Goal: Information Seeking & Learning: Learn about a topic

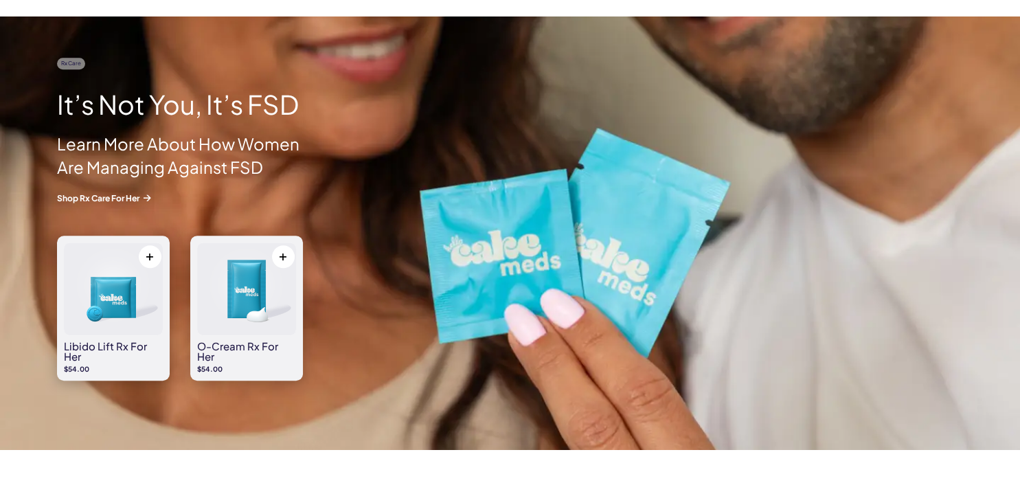
scroll to position [1523, 0]
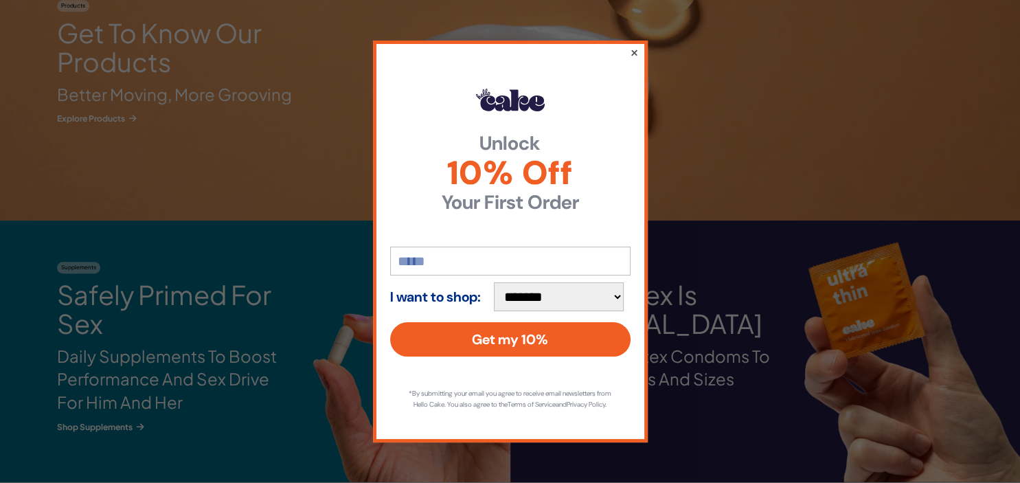
click at [635, 47] on button "×" at bounding box center [633, 52] width 9 height 16
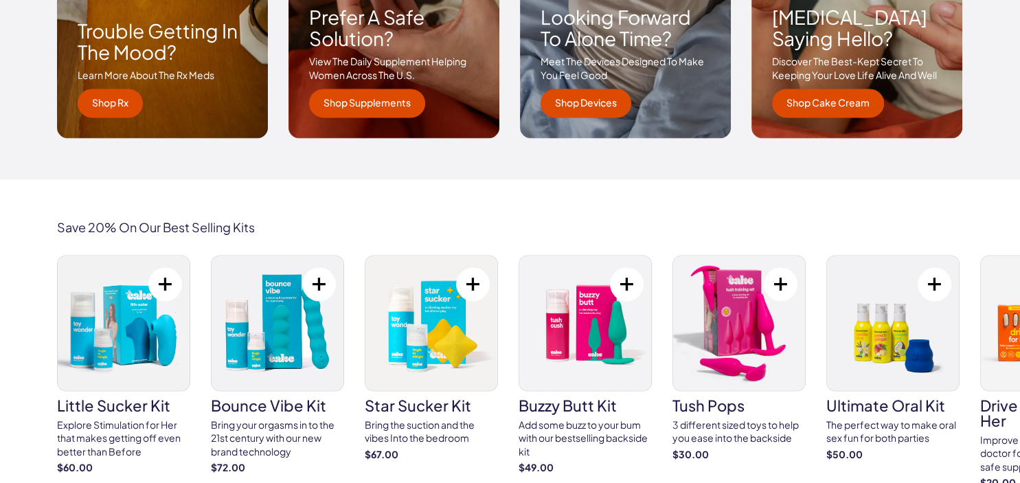
scroll to position [2249, 0]
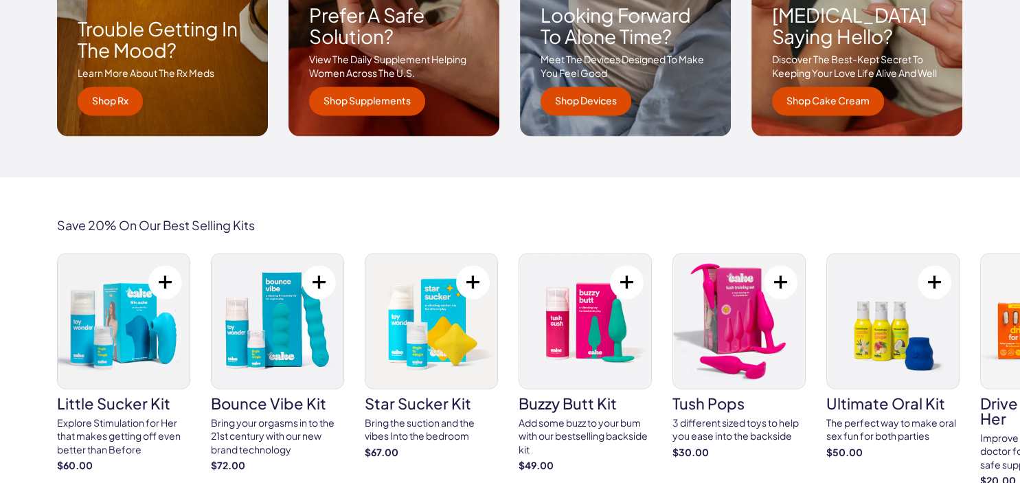
click at [580, 410] on h3 "buzzy butt kit" at bounding box center [585, 402] width 133 height 15
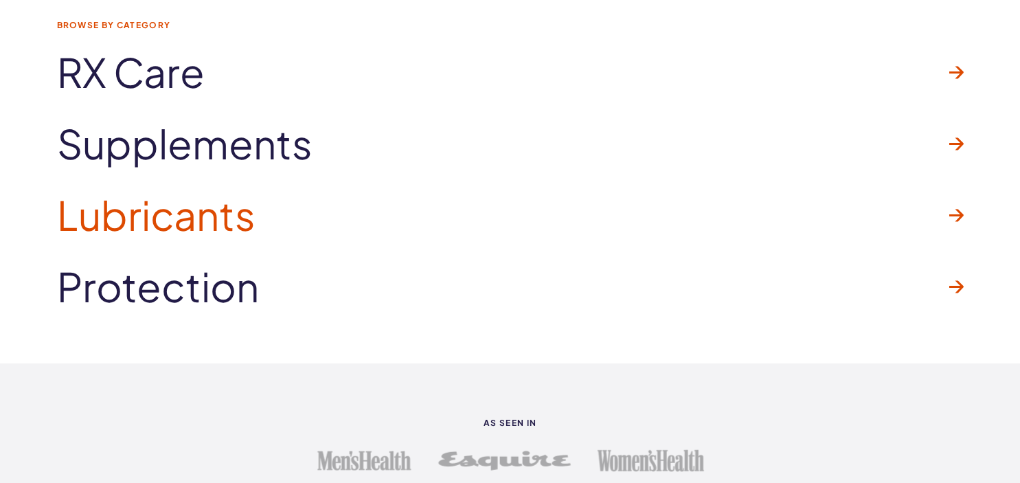
scroll to position [3628, 0]
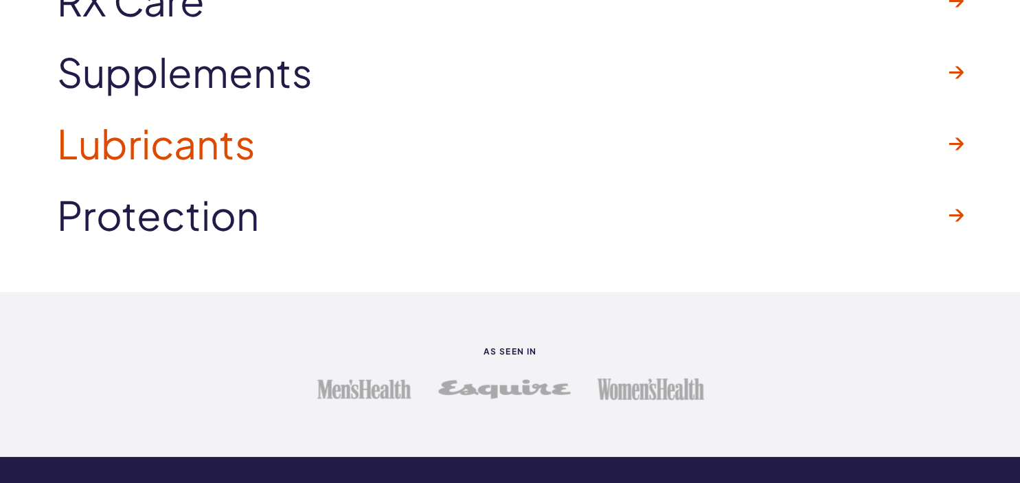
click at [568, 135] on link "Lubricants" at bounding box center [510, 143] width 907 height 71
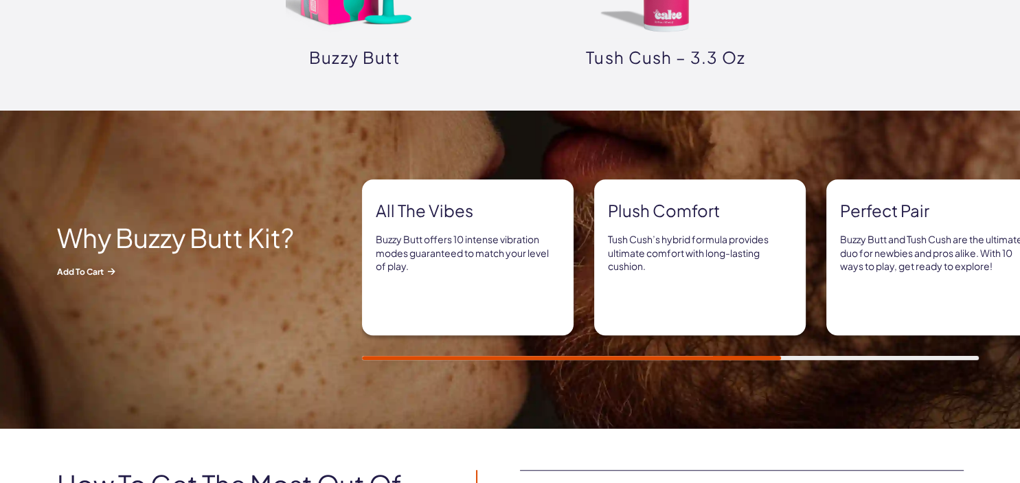
scroll to position [943, 0]
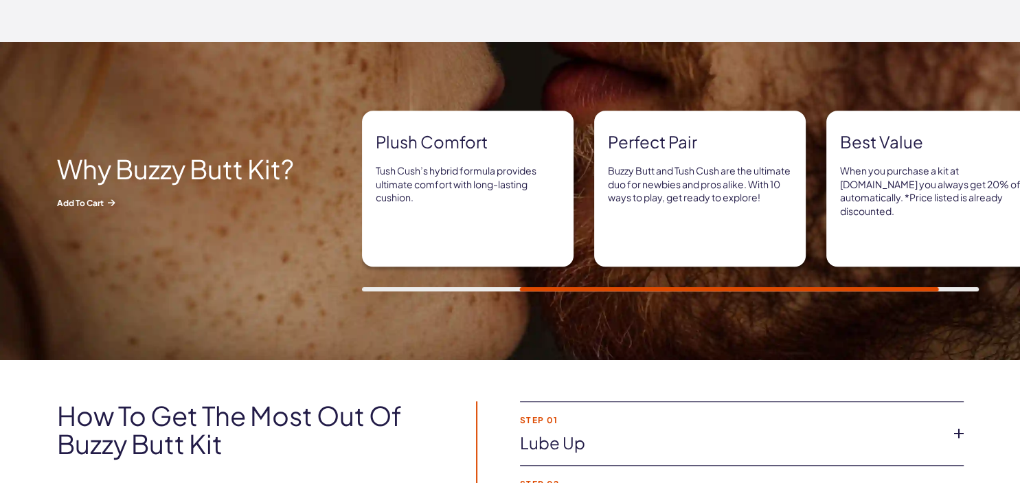
click at [377, 293] on img at bounding box center [510, 201] width 1020 height 318
click at [370, 284] on div "All the vibes Buzzy Butt offers 10 intense vibration modes guaranteed to match …" at bounding box center [691, 201] width 658 height 181
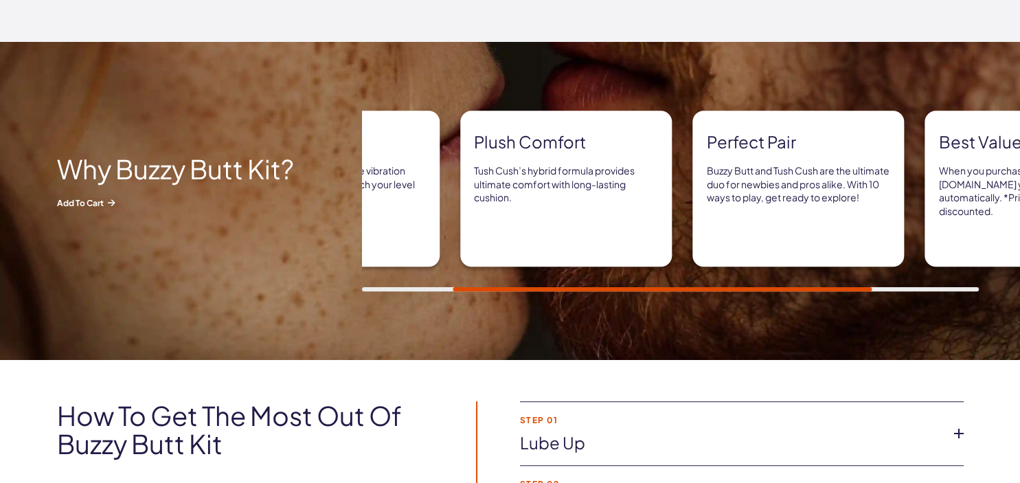
click at [544, 210] on div "Plush comfort Tush Cush’s hybrid formula provides ultimate comfort with long-la…" at bounding box center [566, 189] width 212 height 156
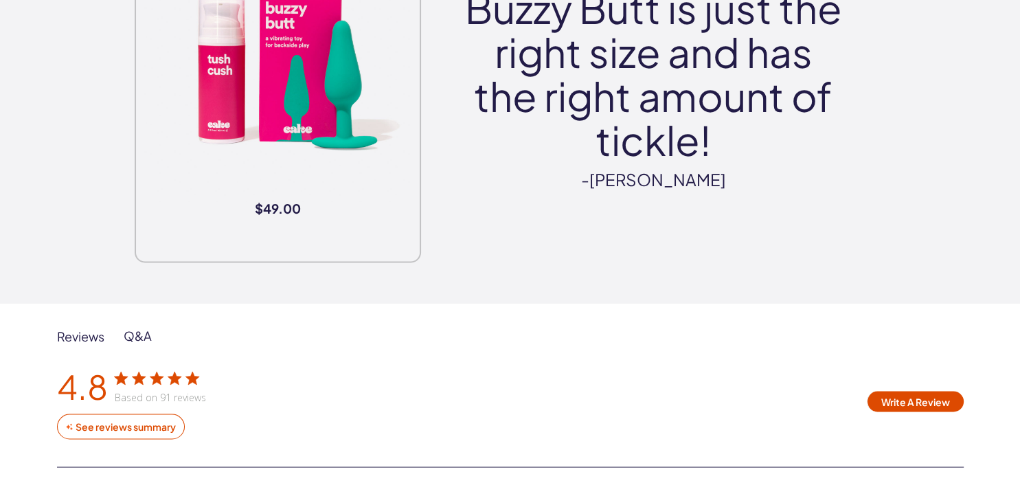
scroll to position [2104, 0]
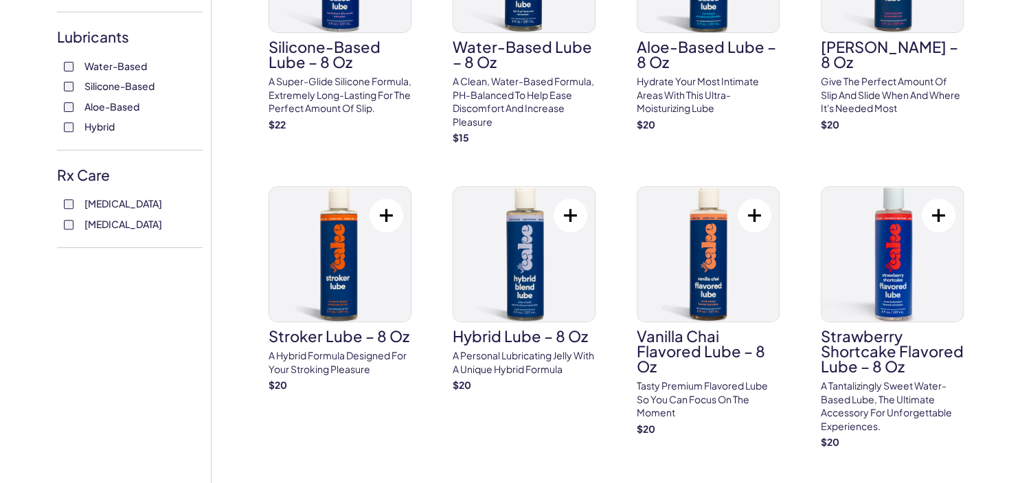
scroll to position [508, 0]
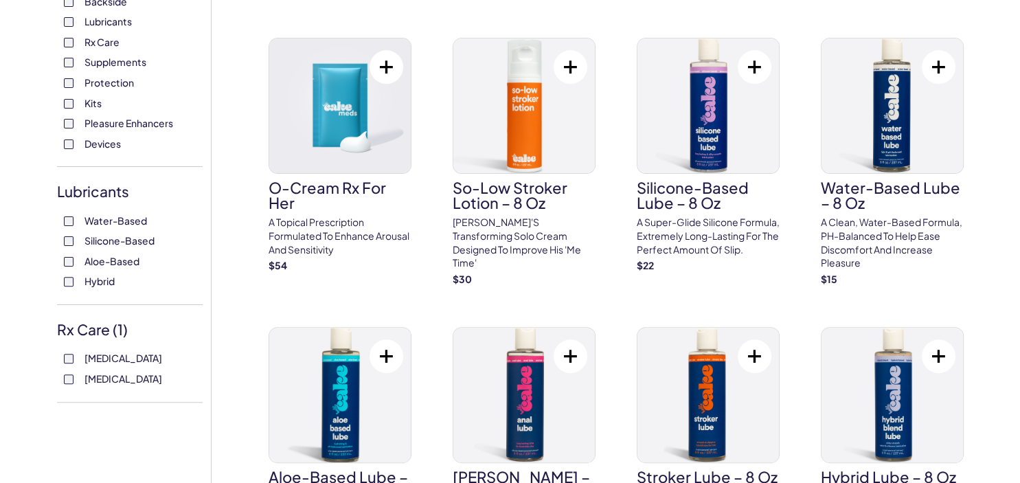
scroll to position [435, 0]
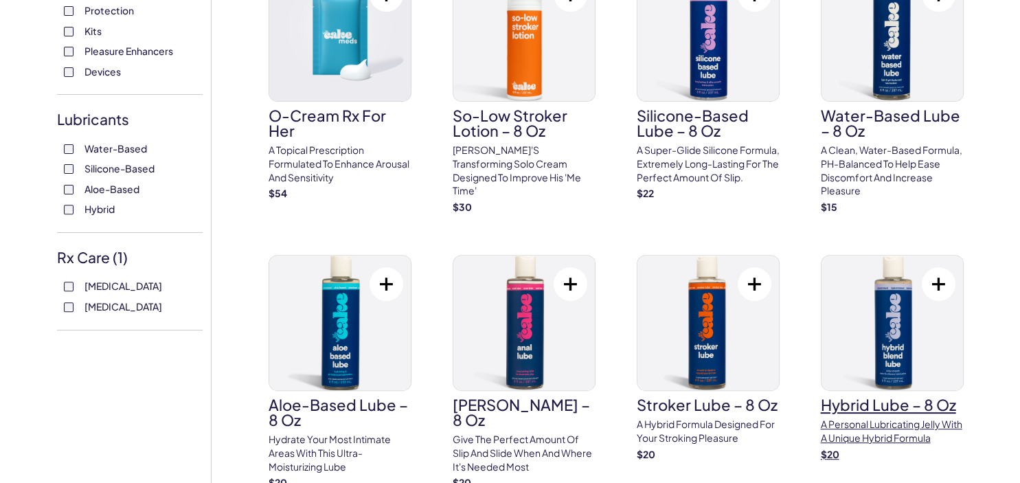
click at [882, 416] on link "Hybrid Lube – 8 oz A personal lubricating jelly with a unique hybrid formula $ …" at bounding box center [892, 358] width 143 height 206
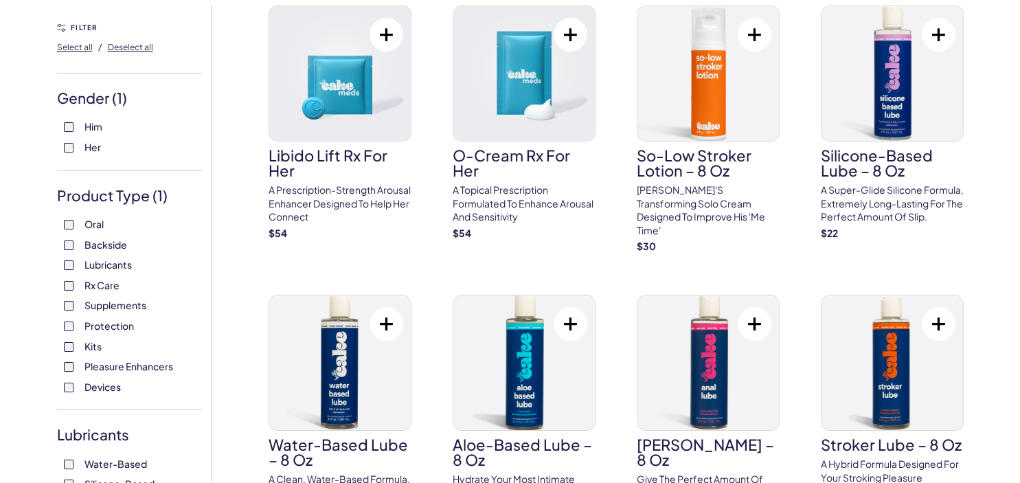
scroll to position [145, 0]
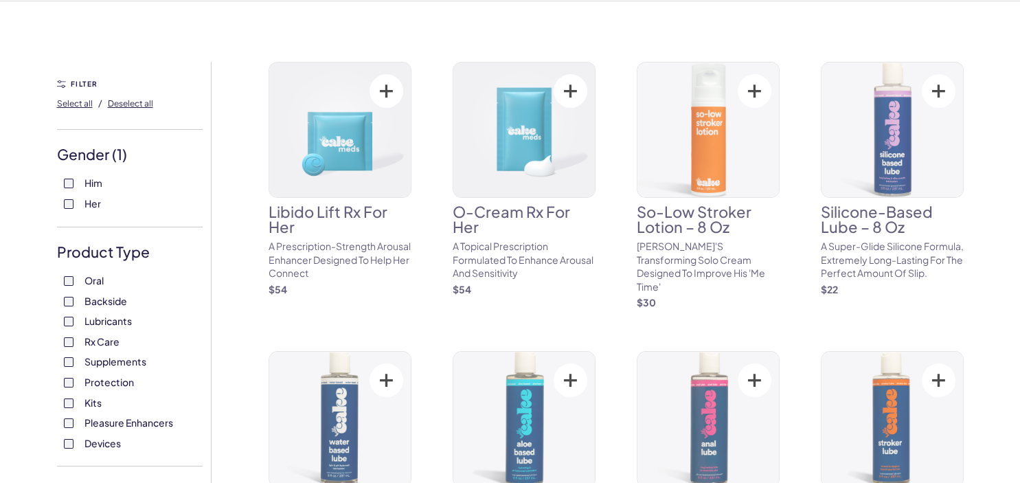
scroll to position [72, 0]
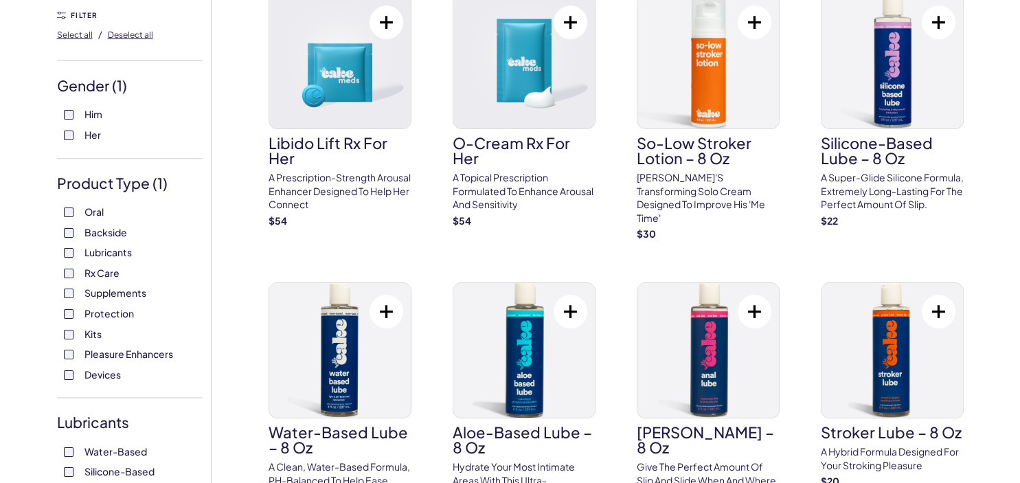
scroll to position [145, 0]
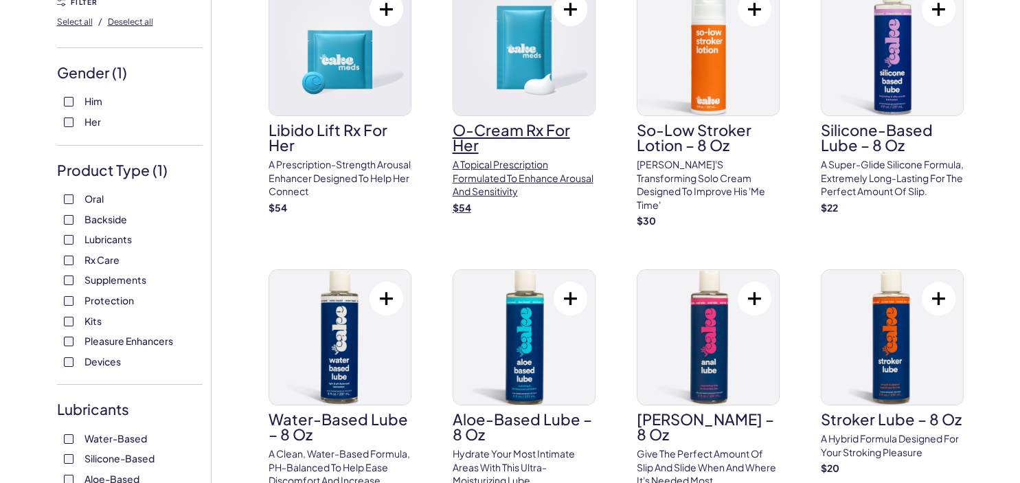
click at [508, 182] on p "A topical prescription formulated to enhance arousal and sensitivity" at bounding box center [524, 178] width 143 height 41
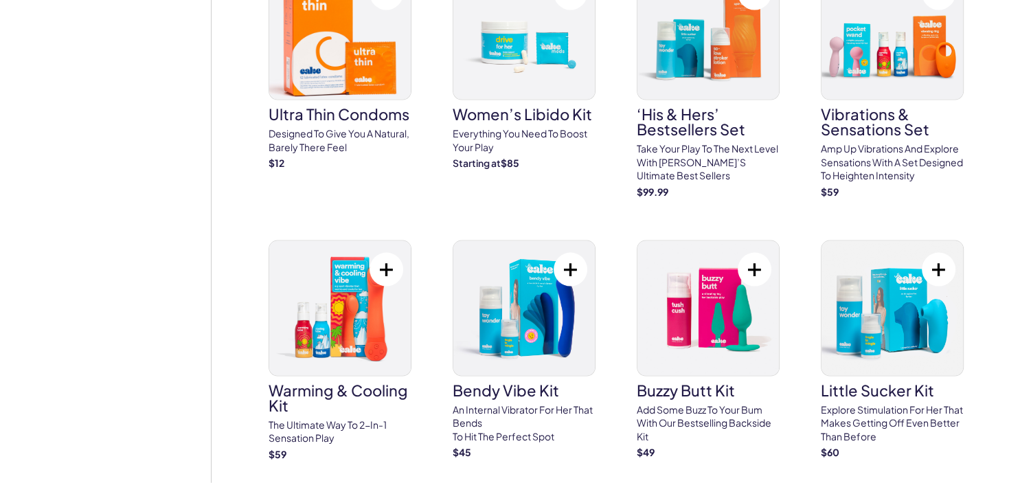
scroll to position [2685, 0]
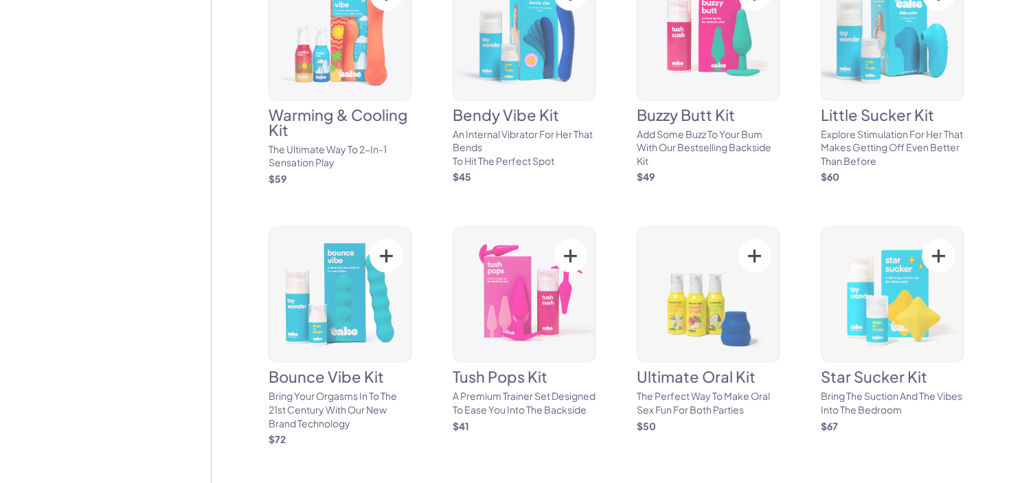
scroll to position [72, 0]
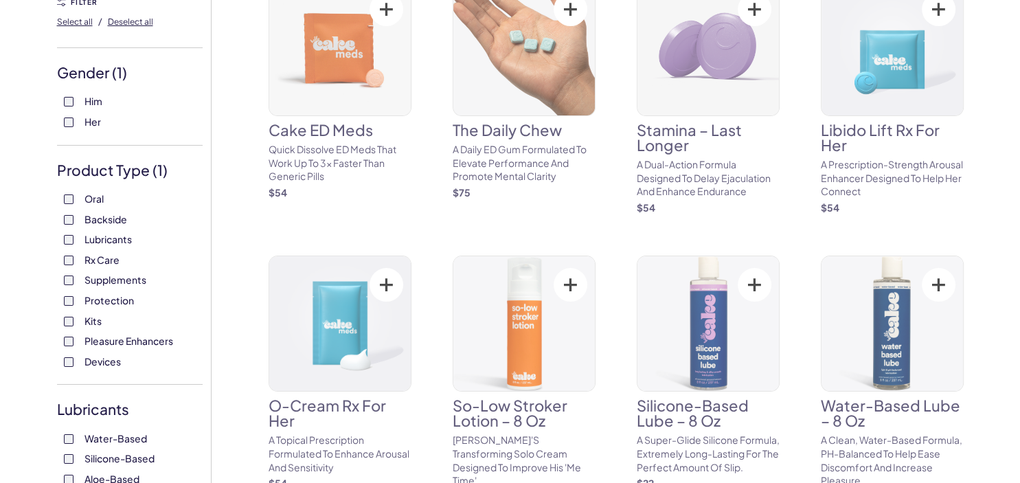
scroll to position [435, 0]
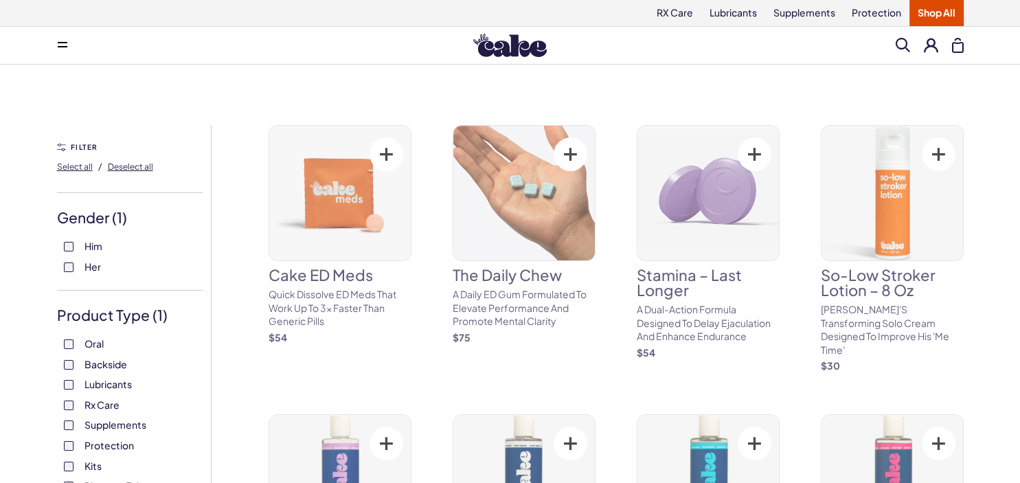
scroll to position [508, 0]
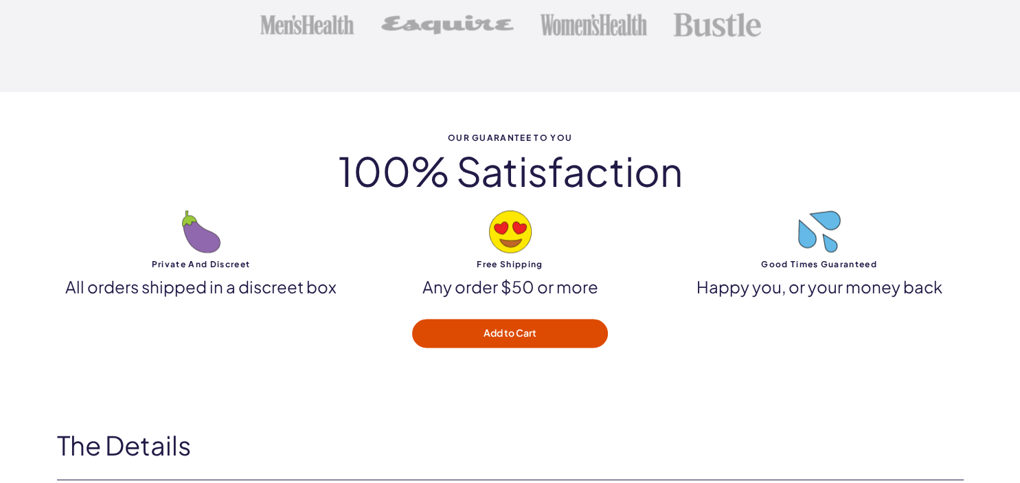
scroll to position [2322, 0]
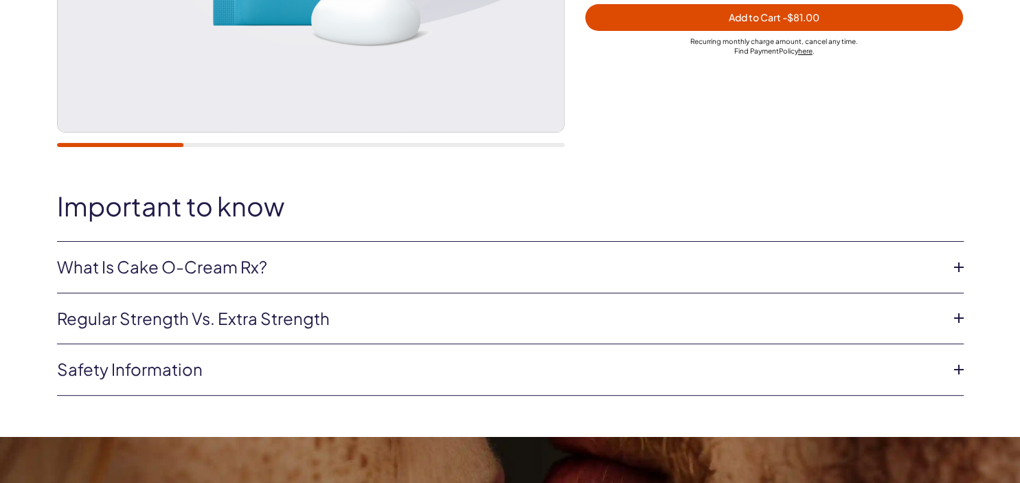
scroll to position [580, 0]
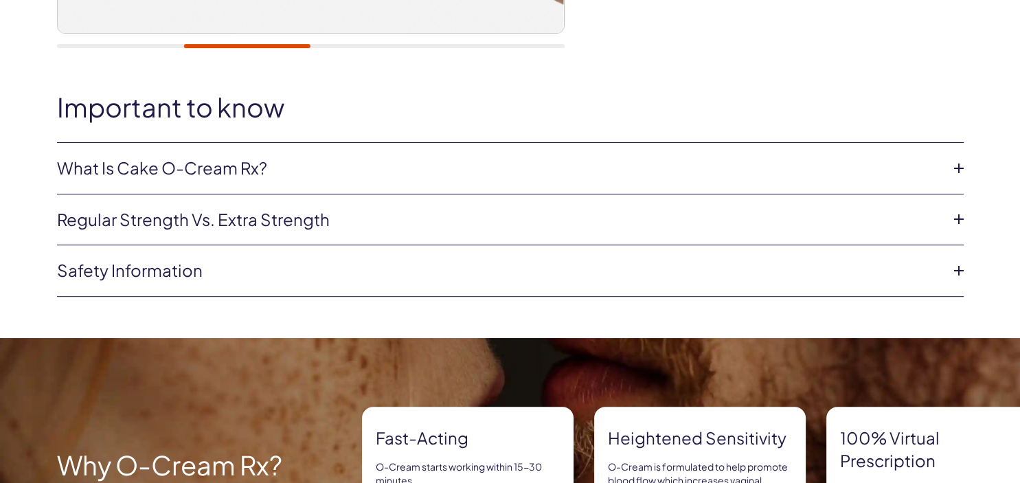
click at [478, 161] on link "What is Cake O-Cream Rx?" at bounding box center [499, 168] width 885 height 23
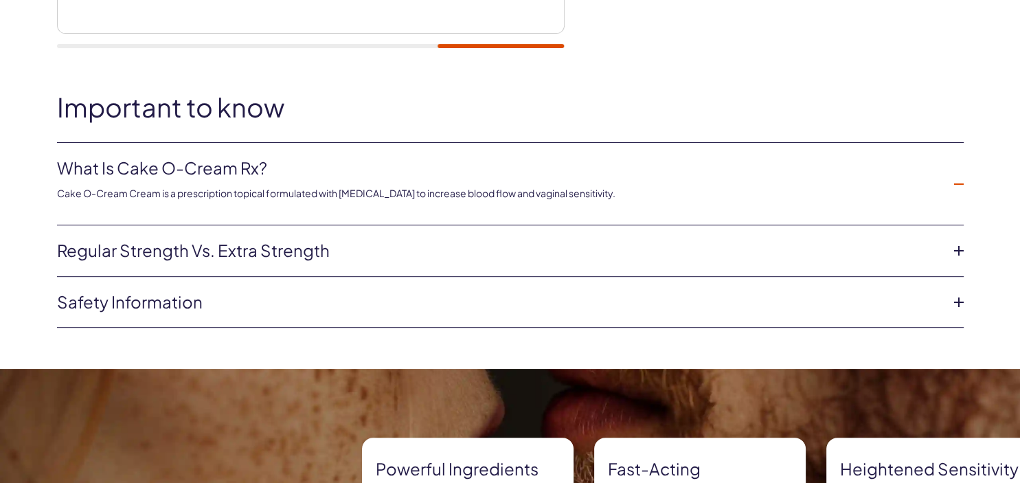
click at [607, 185] on div "Cake O-Cream Cream is a prescription topical formulated with [MEDICAL_DATA] to …" at bounding box center [499, 190] width 885 height 21
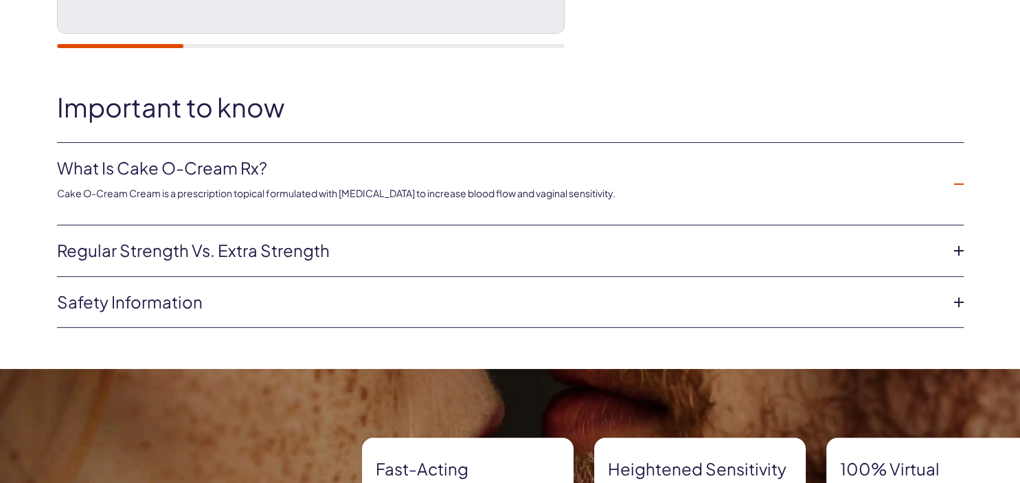
click at [579, 256] on link "Regular strength vs. extra strength" at bounding box center [499, 250] width 885 height 23
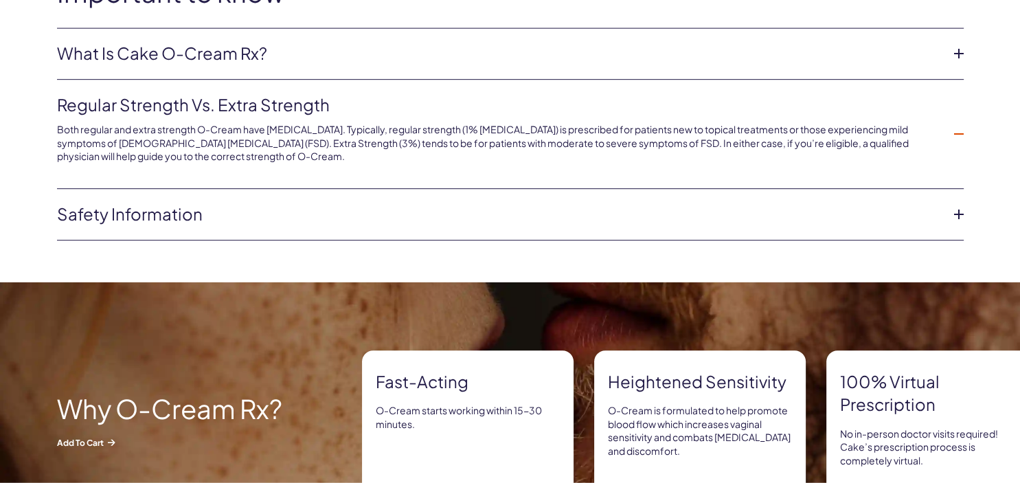
scroll to position [726, 0]
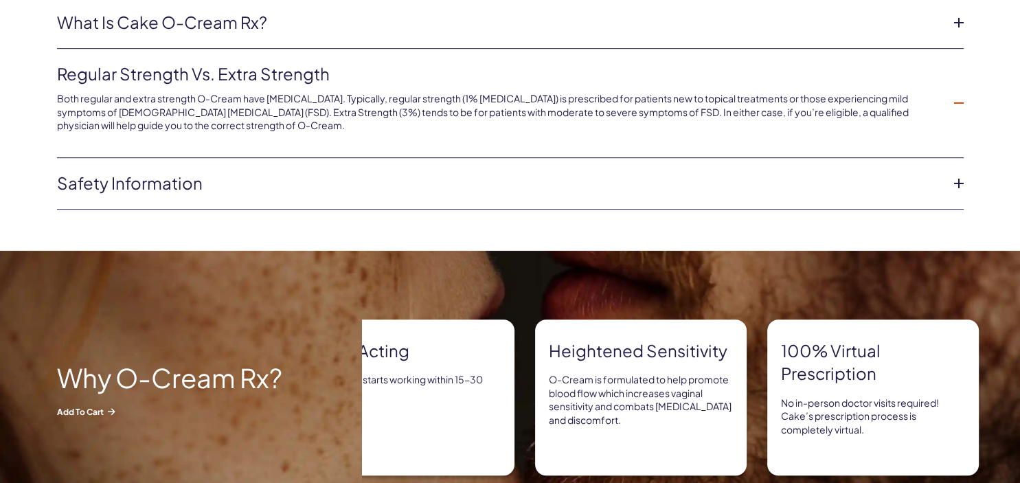
click at [453, 182] on link "Safety information" at bounding box center [499, 183] width 885 height 23
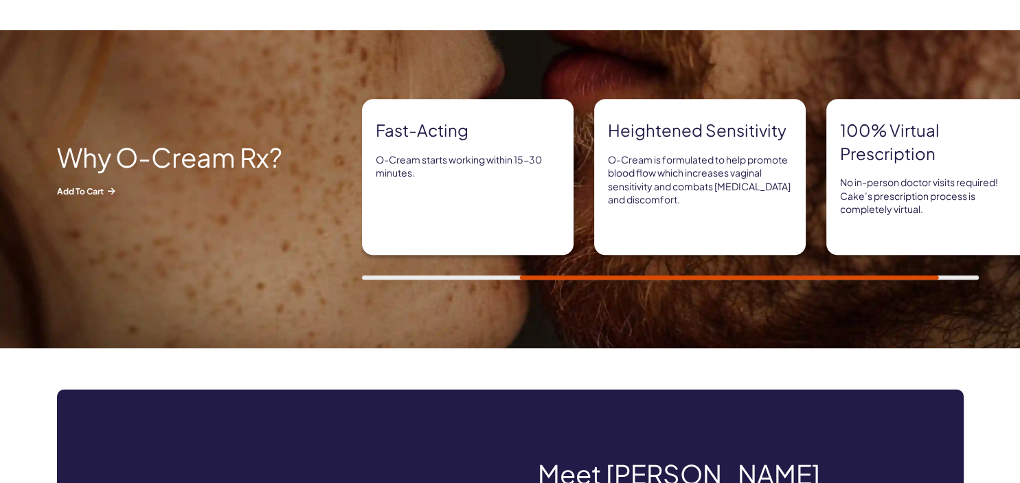
scroll to position [943, 0]
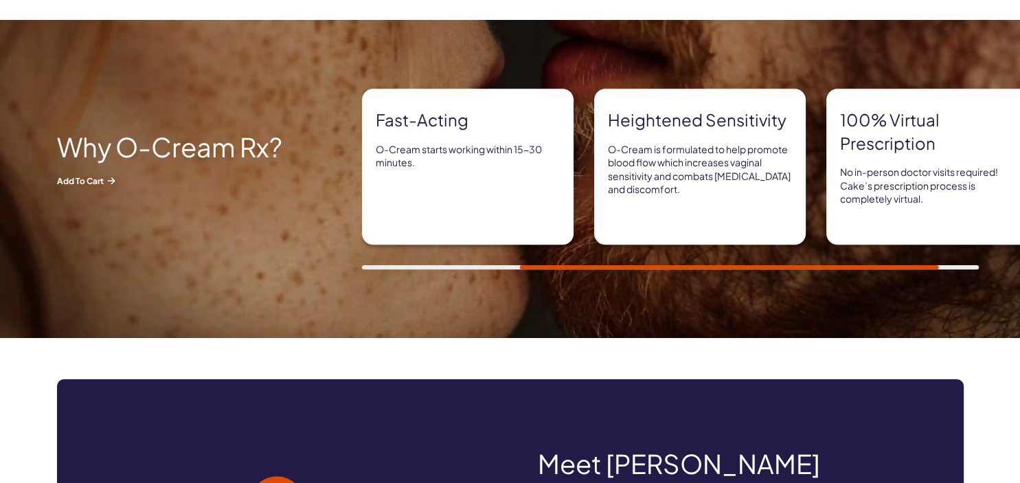
click at [377, 270] on img at bounding box center [510, 179] width 1020 height 318
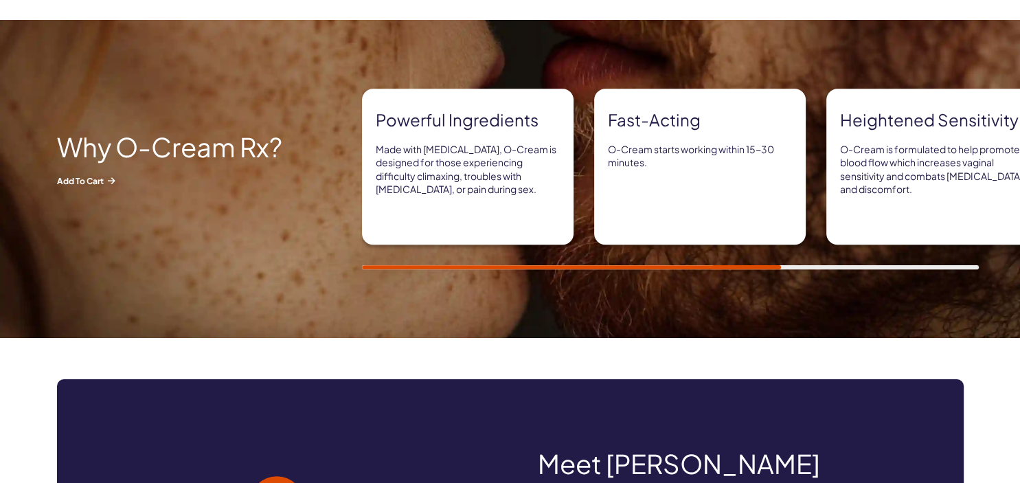
click at [394, 265] on div at bounding box center [670, 267] width 617 height 4
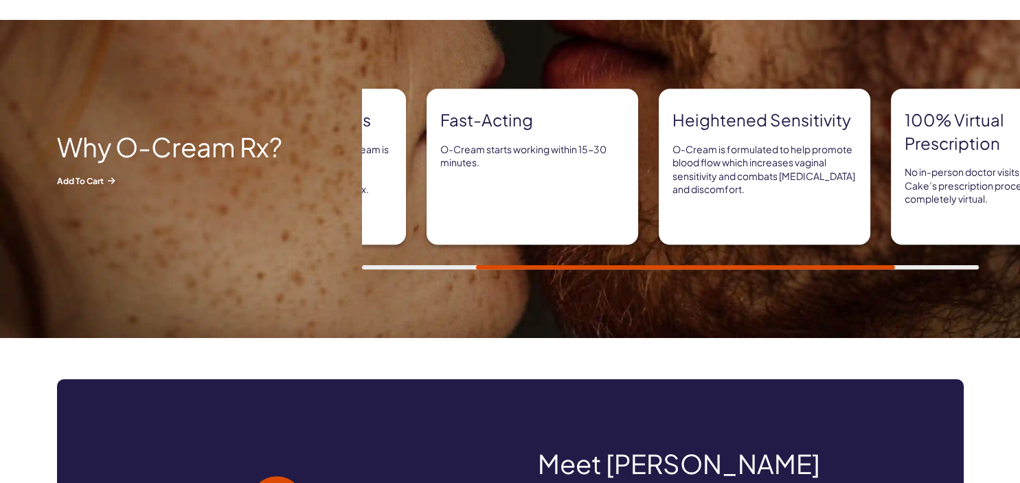
click at [529, 188] on div "Fast-acting O-Cream starts working within 15-30 minutes." at bounding box center [533, 167] width 212 height 156
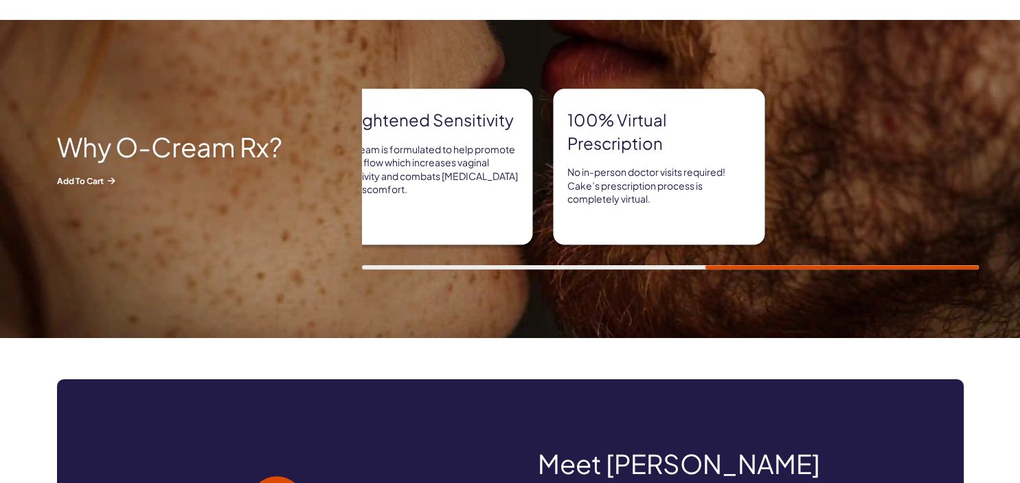
click at [337, 175] on div "Powerful ingredients Made with Sildenafil, O-Cream is designed for those experi…" at bounding box center [510, 179] width 1020 height 181
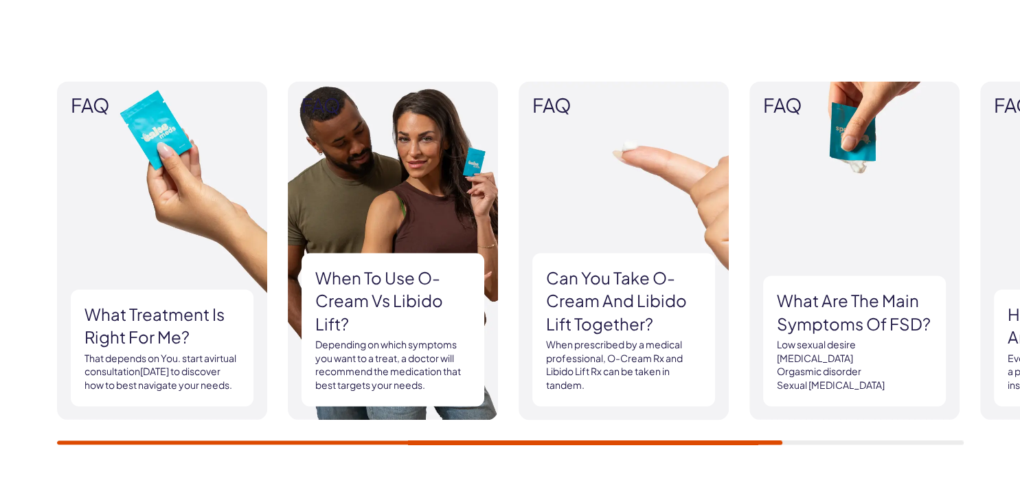
scroll to position [1886, 0]
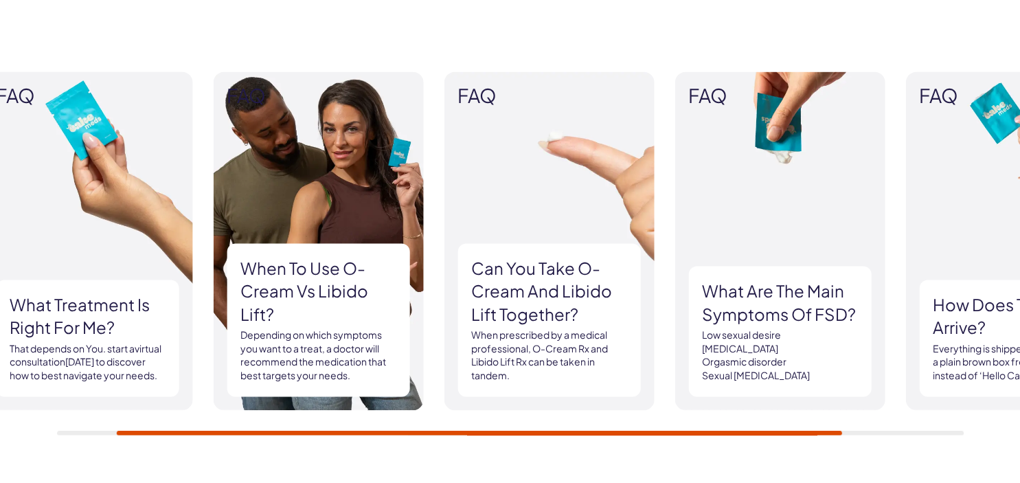
click at [323, 348] on p "Depending on which symptoms you want to a treat, a doctor will recommend the me…" at bounding box center [317, 355] width 155 height 54
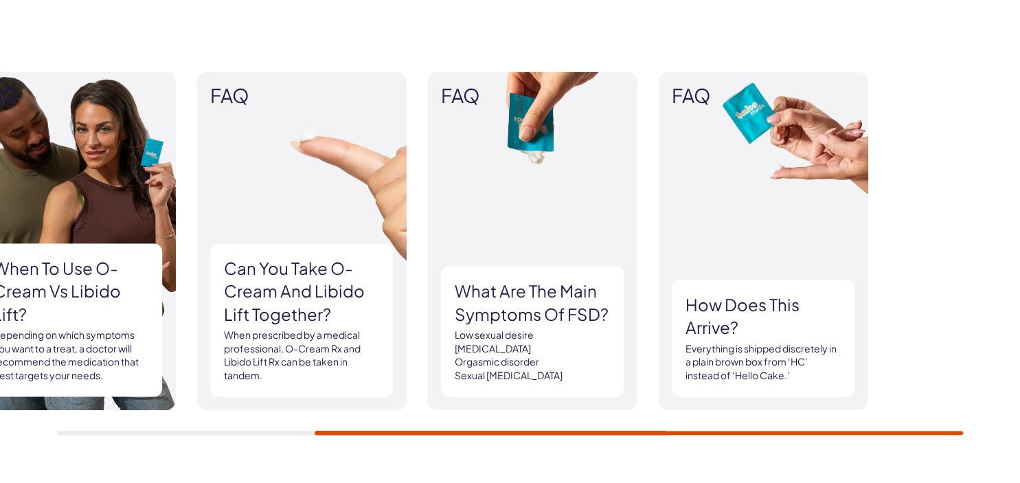
click at [389, 289] on div "FAQ What treatment is right for me? That depends on You. start a virtual consul…" at bounding box center [188, 240] width 907 height 339
